Goal: Entertainment & Leisure: Consume media (video, audio)

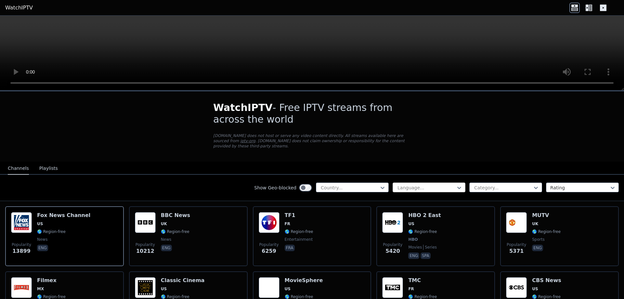
click at [450, 184] on div at bounding box center [426, 187] width 59 height 7
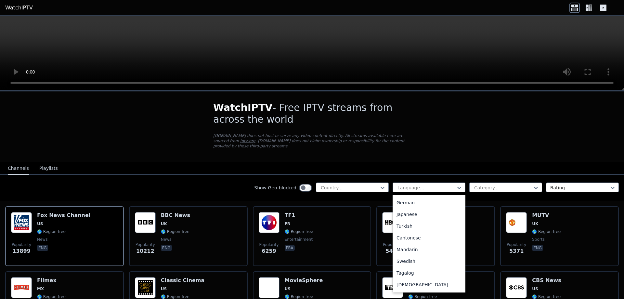
scroll to position [138, 0]
click at [402, 223] on div "Turkish" at bounding box center [429, 228] width 73 height 12
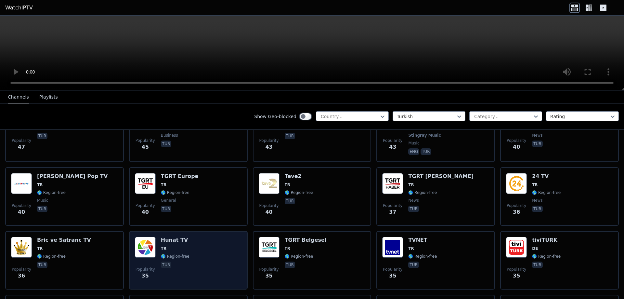
scroll to position [455, 0]
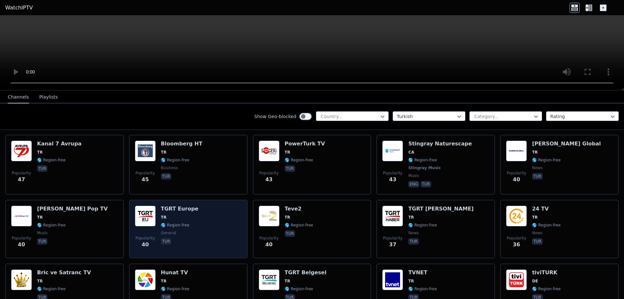
click at [168, 207] on div "TGRT Europe TR 🌎 Region-free general tur" at bounding box center [180, 228] width 38 height 47
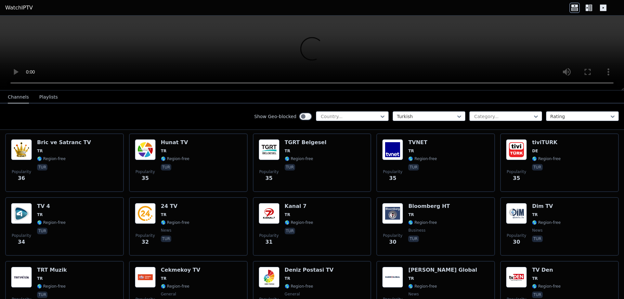
scroll to position [520, 0]
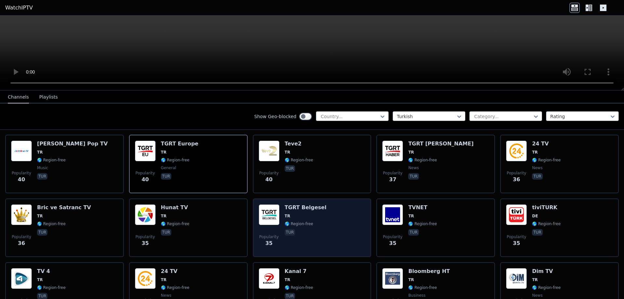
click at [294, 213] on span "TR" at bounding box center [306, 215] width 42 height 5
click at [293, 213] on span "TR" at bounding box center [306, 215] width 42 height 5
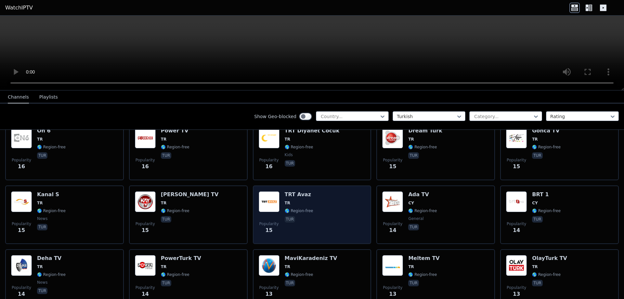
scroll to position [1235, 0]
